Goal: Transaction & Acquisition: Obtain resource

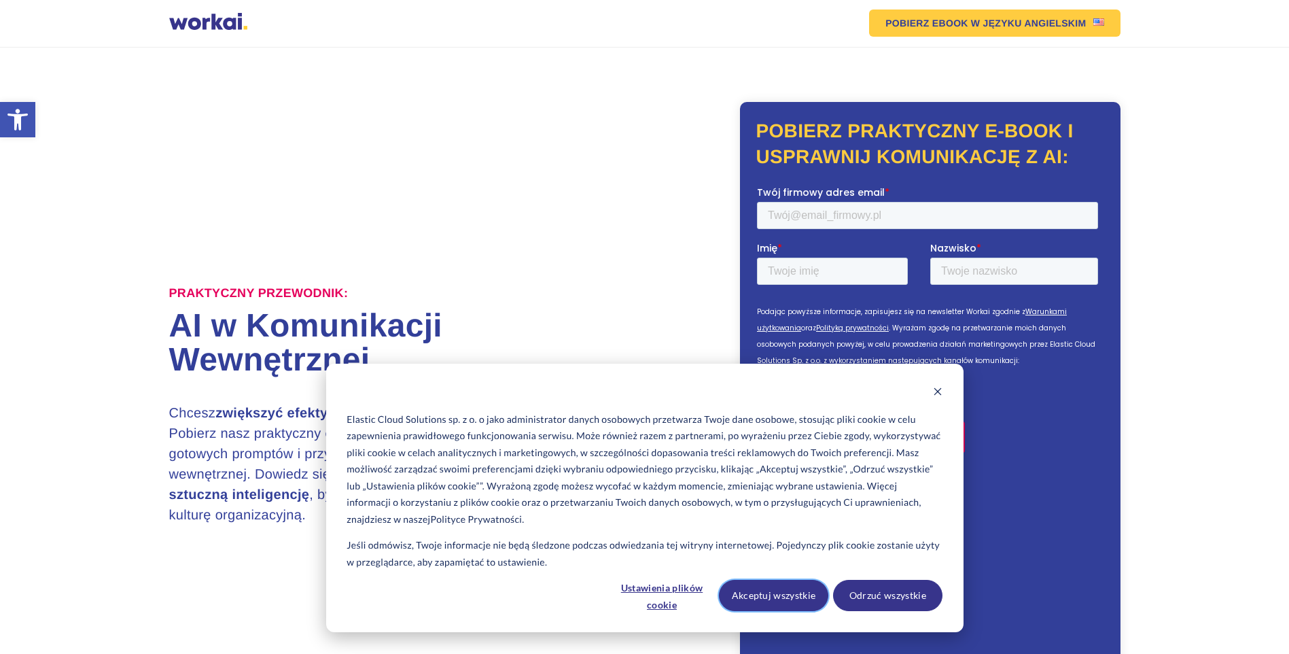
click at [787, 592] on button "Akceptuj wszystkie" at bounding box center [773, 595] width 109 height 31
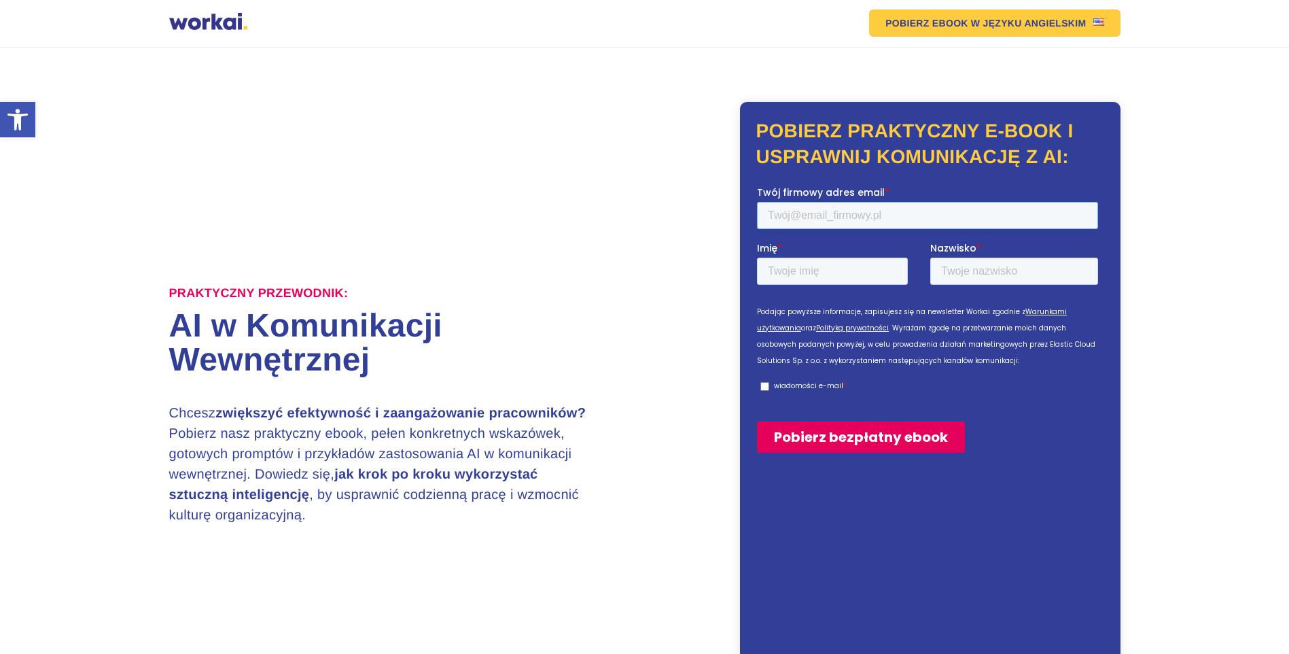
click at [862, 219] on input "Twój firmowy adres email *" at bounding box center [926, 214] width 341 height 27
type input "s"
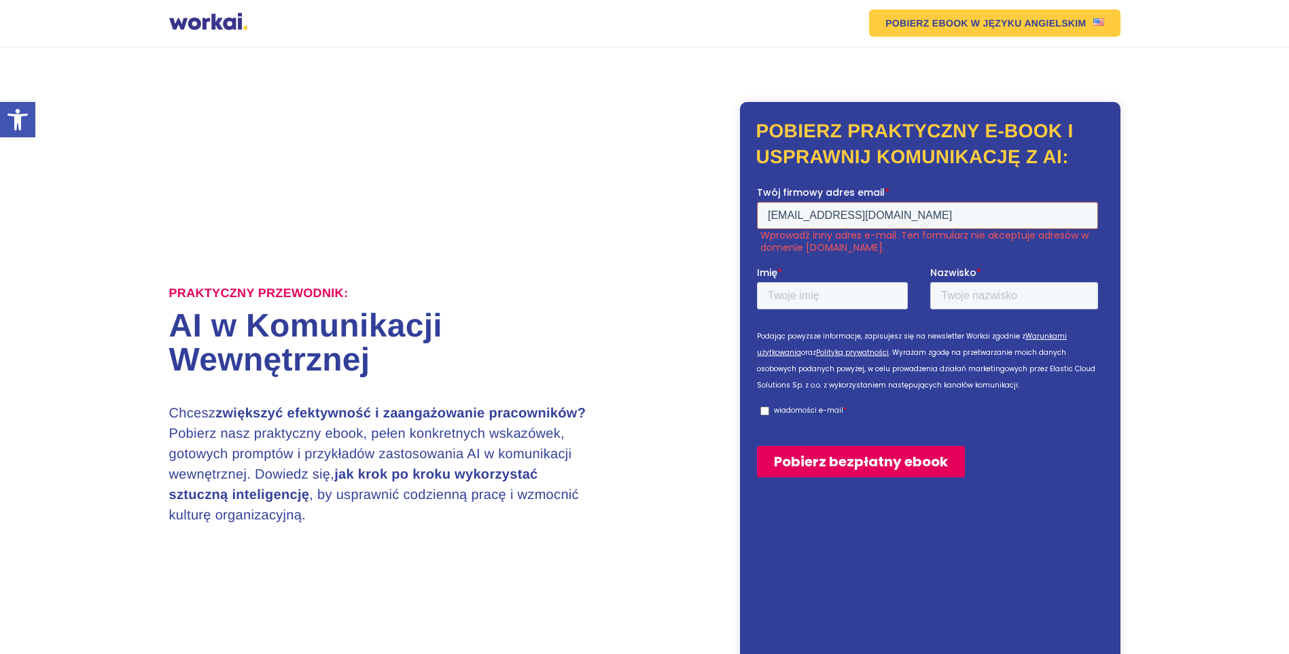
type input "[EMAIL_ADDRESS][DOMAIN_NAME]"
drag, startPoint x: 851, startPoint y: 296, endPoint x: 864, endPoint y: 299, distance: 13.9
click at [864, 299] on input "Imię *" at bounding box center [831, 294] width 151 height 27
type input "[PERSON_NAME]"
click at [988, 294] on input "Nazwisko *" at bounding box center [1014, 294] width 168 height 27
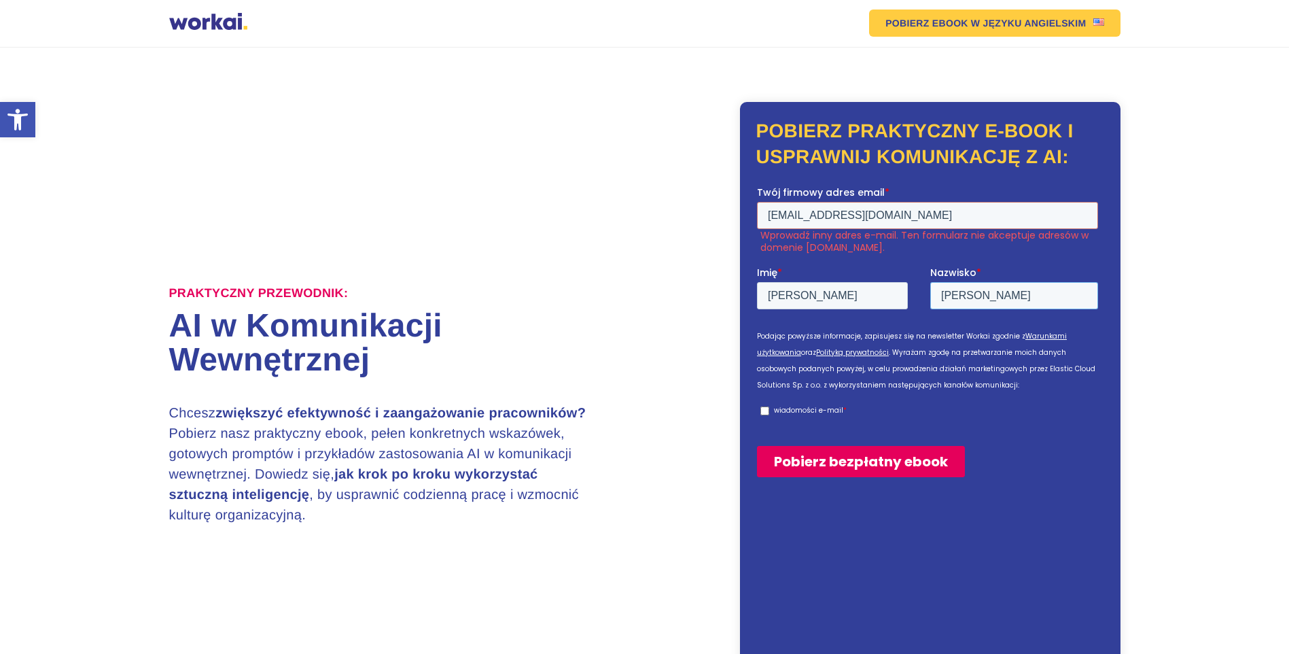
type input "[PERSON_NAME]"
click at [764, 412] on input "wiadomości e-mail *" at bounding box center [764, 410] width 9 height 9
checkbox input "true"
click at [860, 466] on input "Pobierz bezpłatny ebook" at bounding box center [860, 460] width 208 height 31
click at [860, 463] on input "Pobierz bezpłatny ebook" at bounding box center [860, 460] width 208 height 31
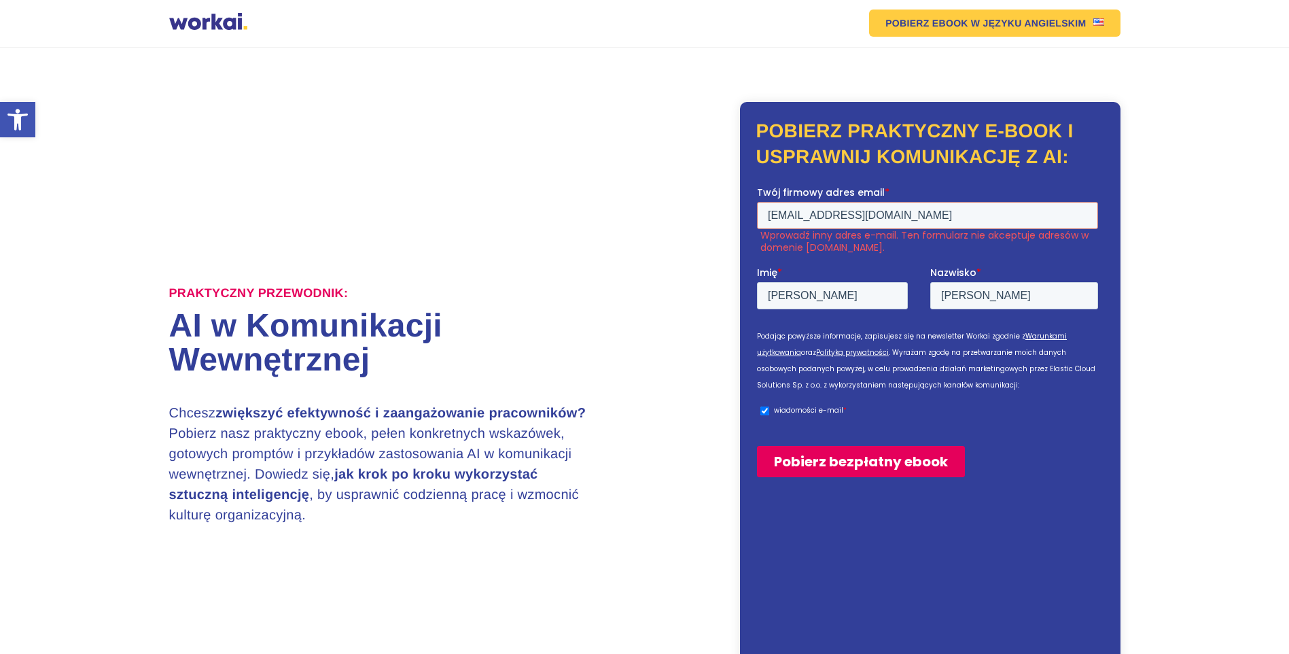
click at [860, 462] on input "Pobierz bezpłatny ebook" at bounding box center [860, 460] width 208 height 31
click at [858, 462] on input "Pobierz bezpłatny ebook" at bounding box center [860, 460] width 208 height 31
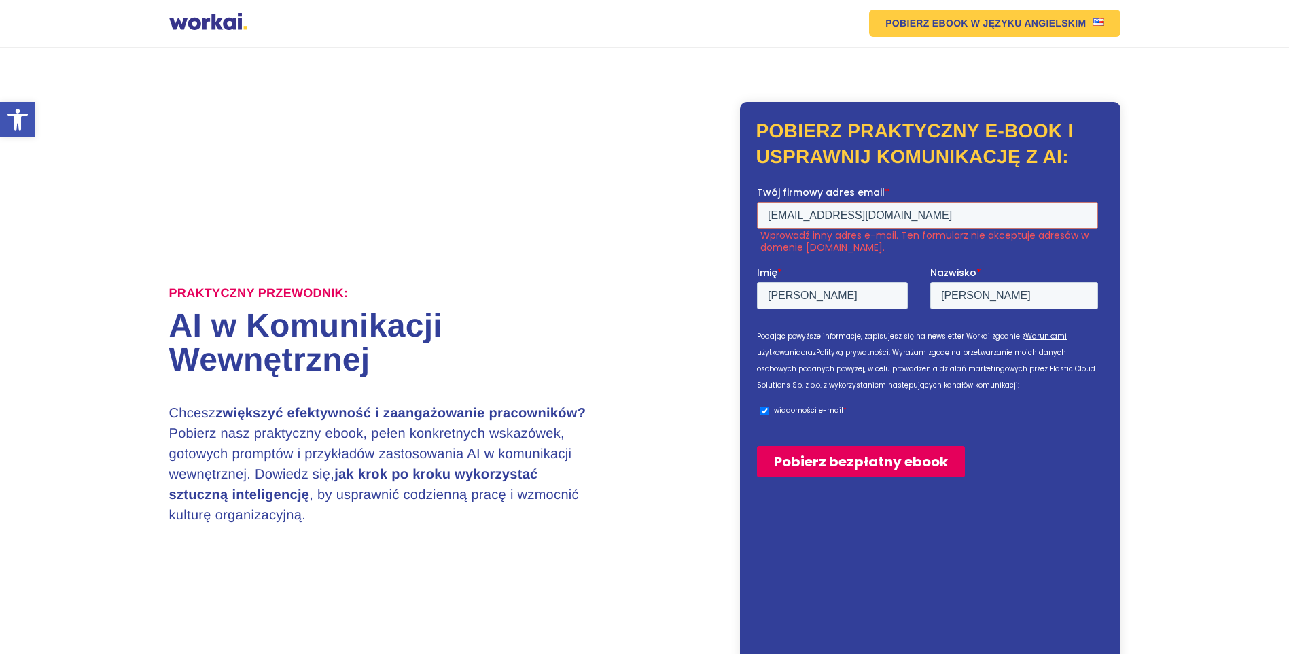
click at [858, 462] on input "Pobierz bezpłatny ebook" at bounding box center [860, 460] width 208 height 31
click at [918, 213] on input "[EMAIL_ADDRESS][DOMAIN_NAME]" at bounding box center [926, 214] width 341 height 27
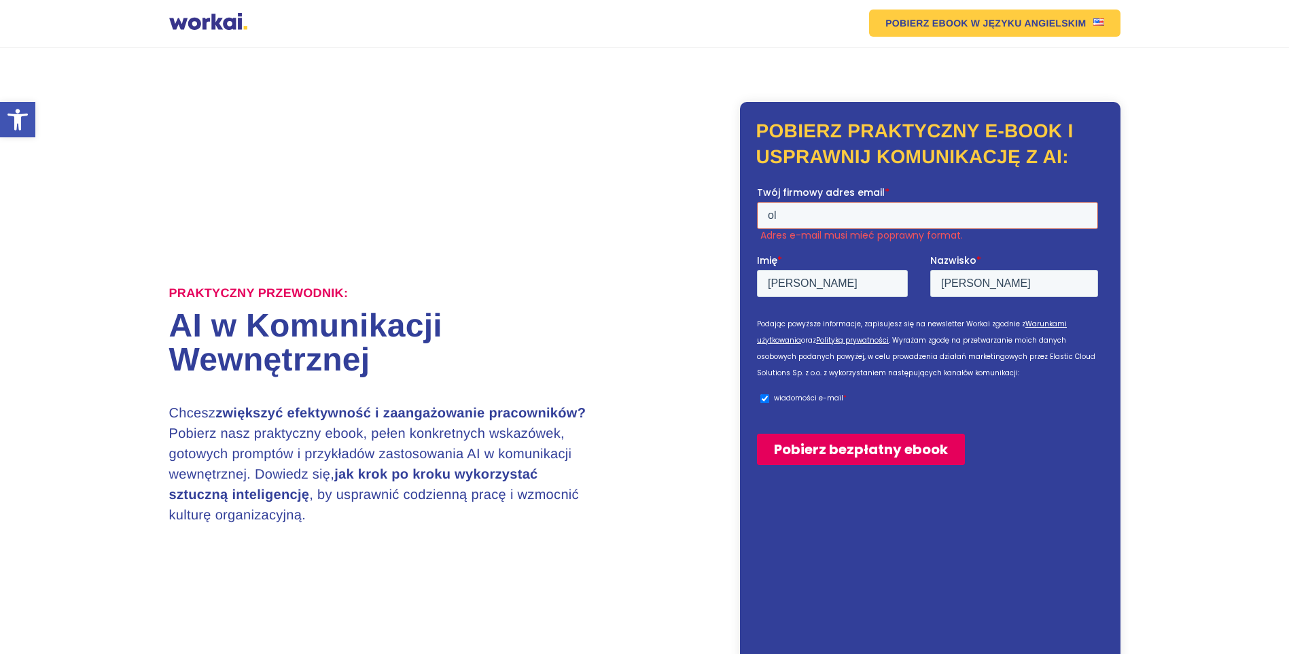
type input "o"
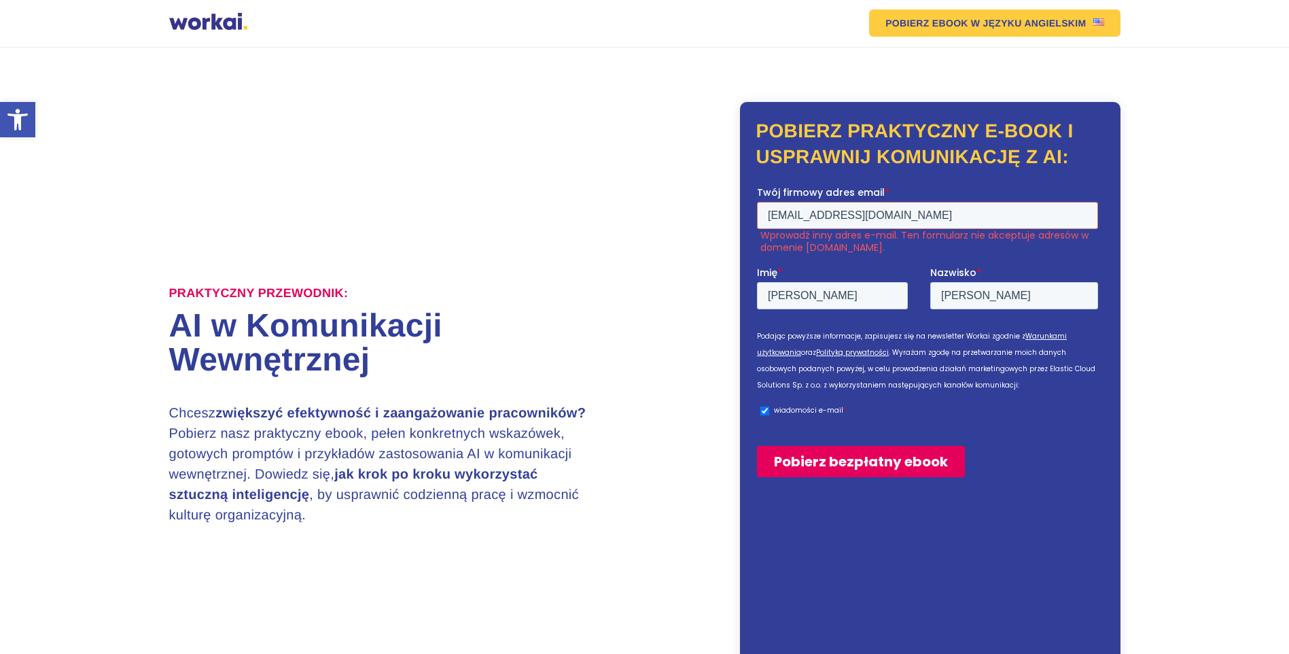
click at [882, 324] on fieldset "Podając powyższe informacje, zapisujesz się na newsletter Workai zgodnie z Waru…" at bounding box center [929, 371] width 347 height 101
click at [831, 463] on input "Pobierz bezpłatny ebook" at bounding box center [860, 460] width 208 height 31
click at [874, 219] on input "[EMAIL_ADDRESS][DOMAIN_NAME]" at bounding box center [926, 214] width 341 height 27
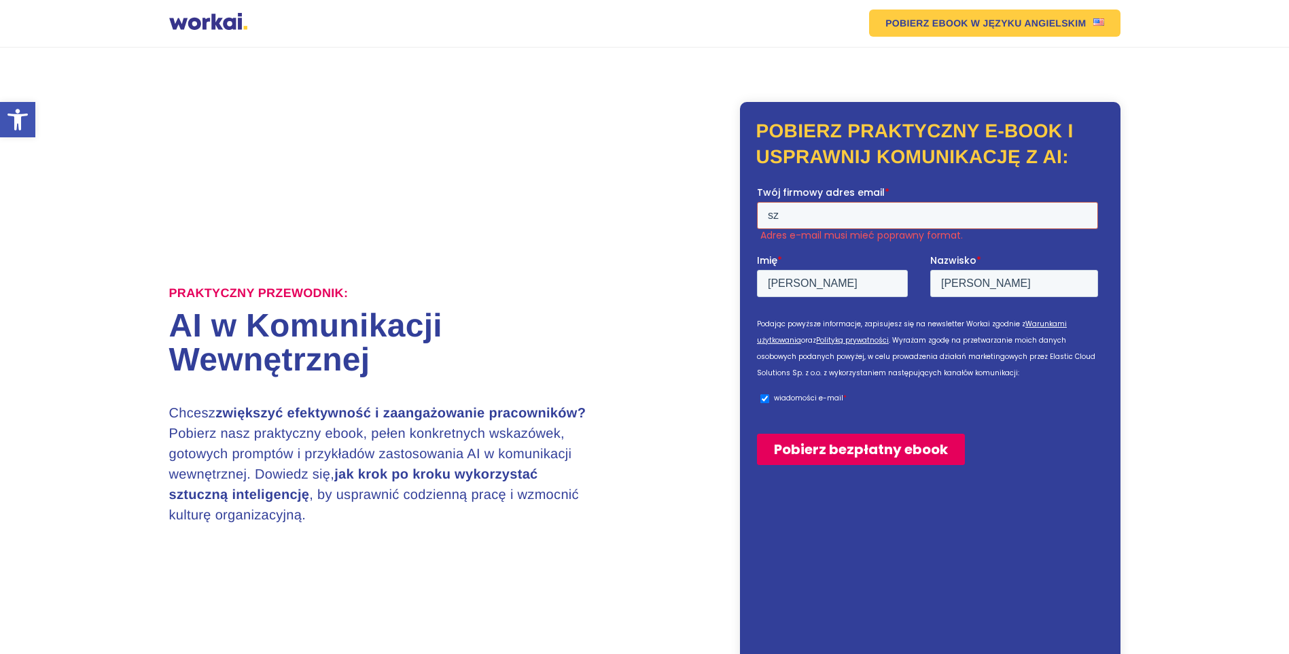
type input "s"
